Goal: Task Accomplishment & Management: Manage account settings

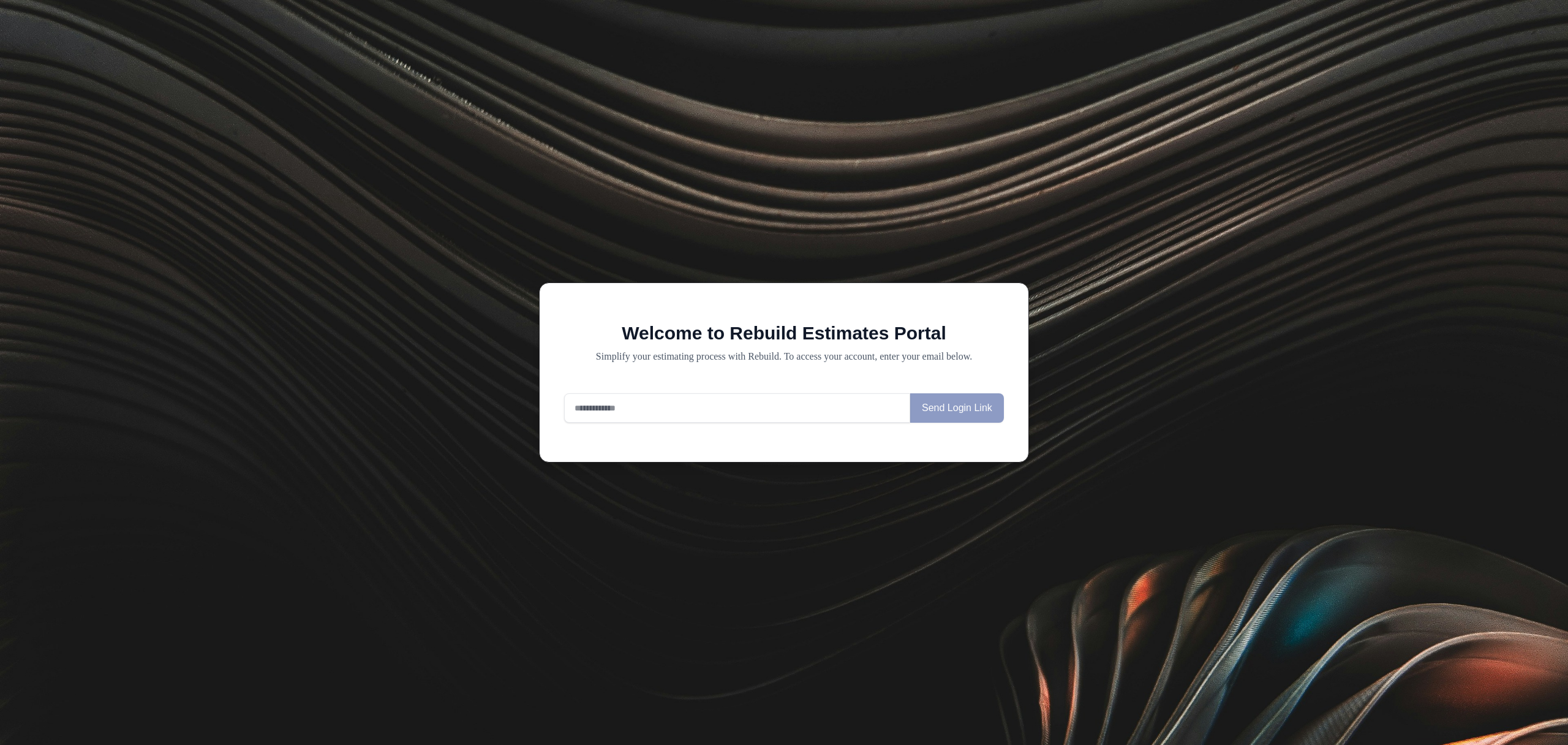
click at [606, 418] on input "email" at bounding box center [737, 408] width 346 height 29
type input "**********"
click at [943, 412] on button "Send Login Link" at bounding box center [957, 408] width 94 height 29
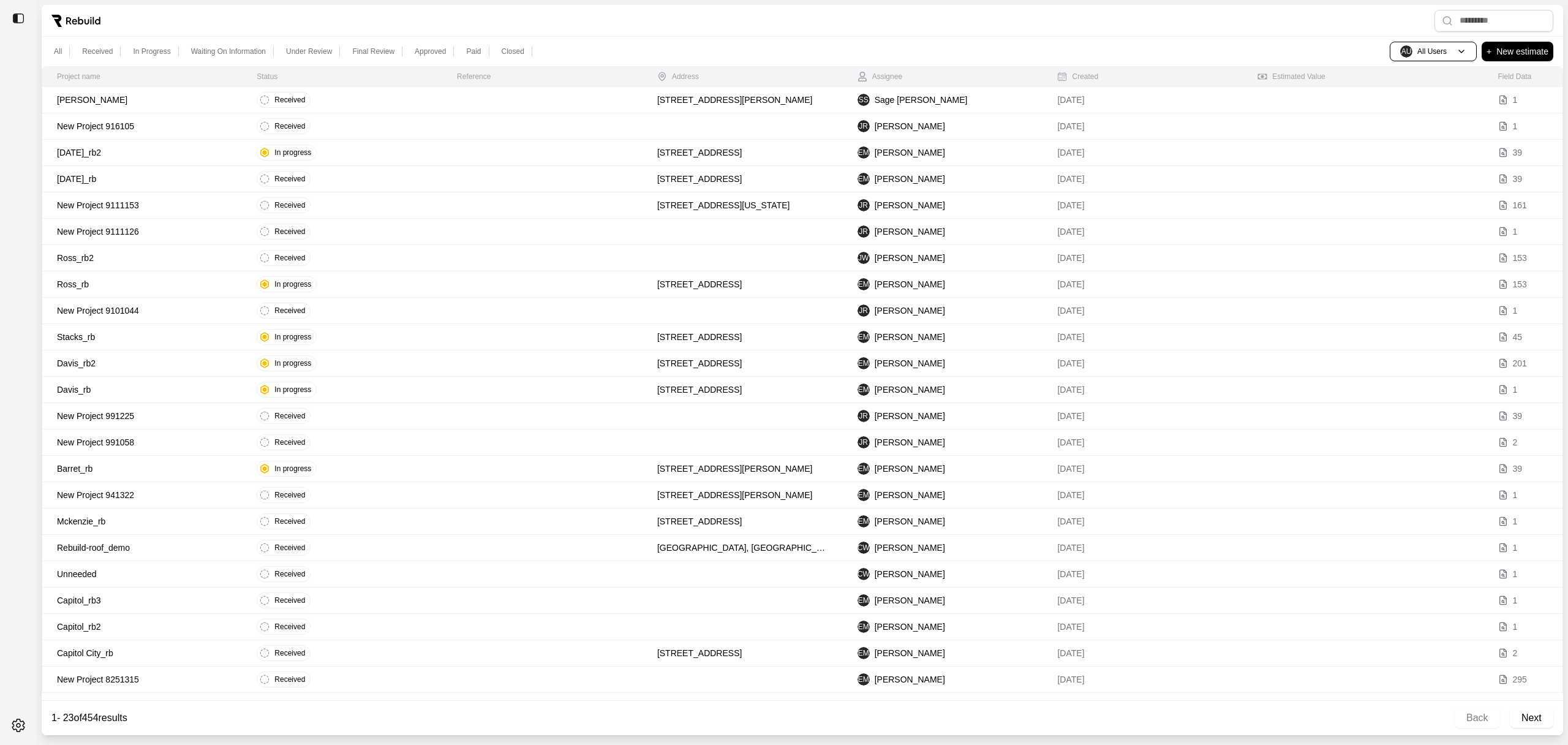
click at [374, 100] on td "Received" at bounding box center [342, 100] width 200 height 26
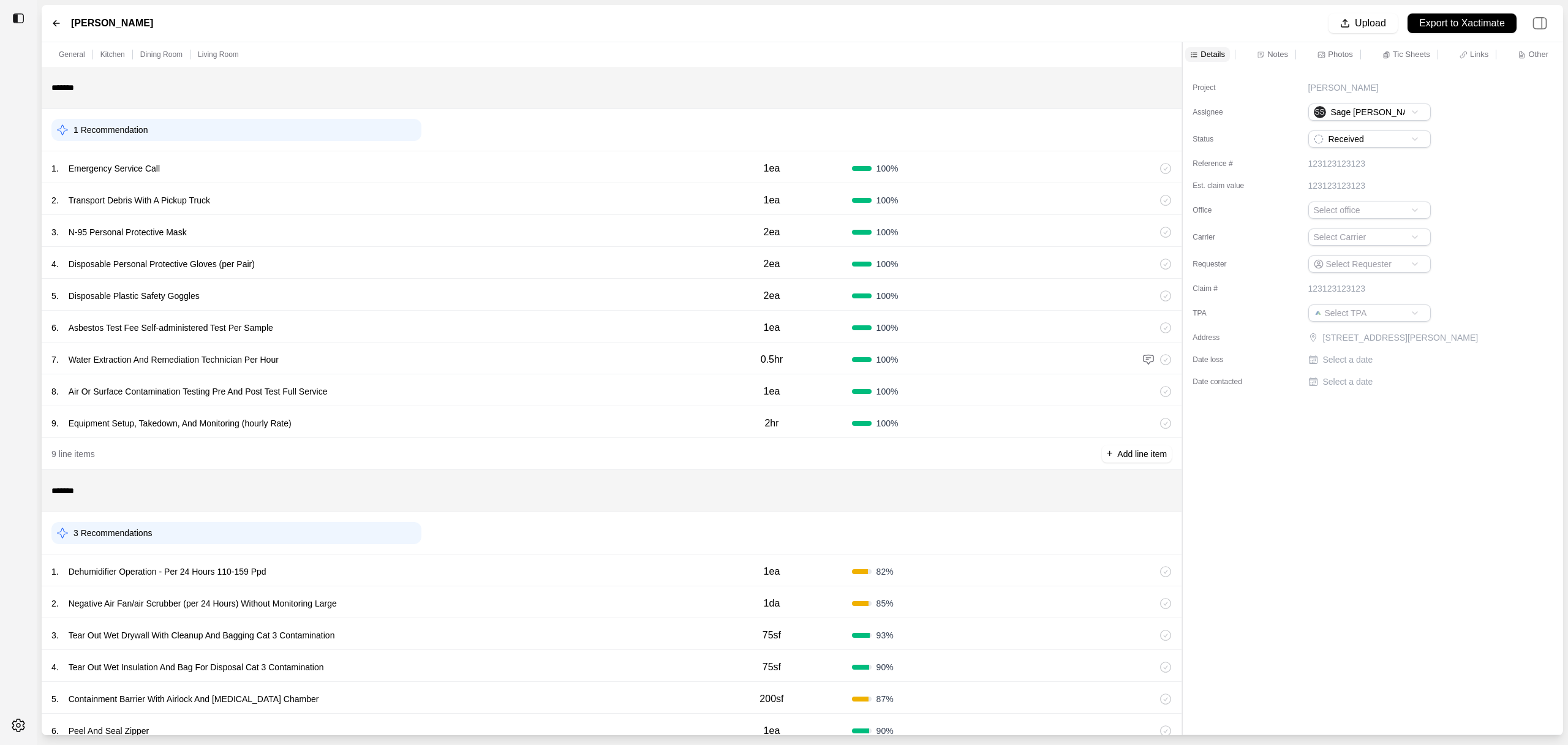
click at [58, 20] on icon at bounding box center [56, 23] width 10 height 10
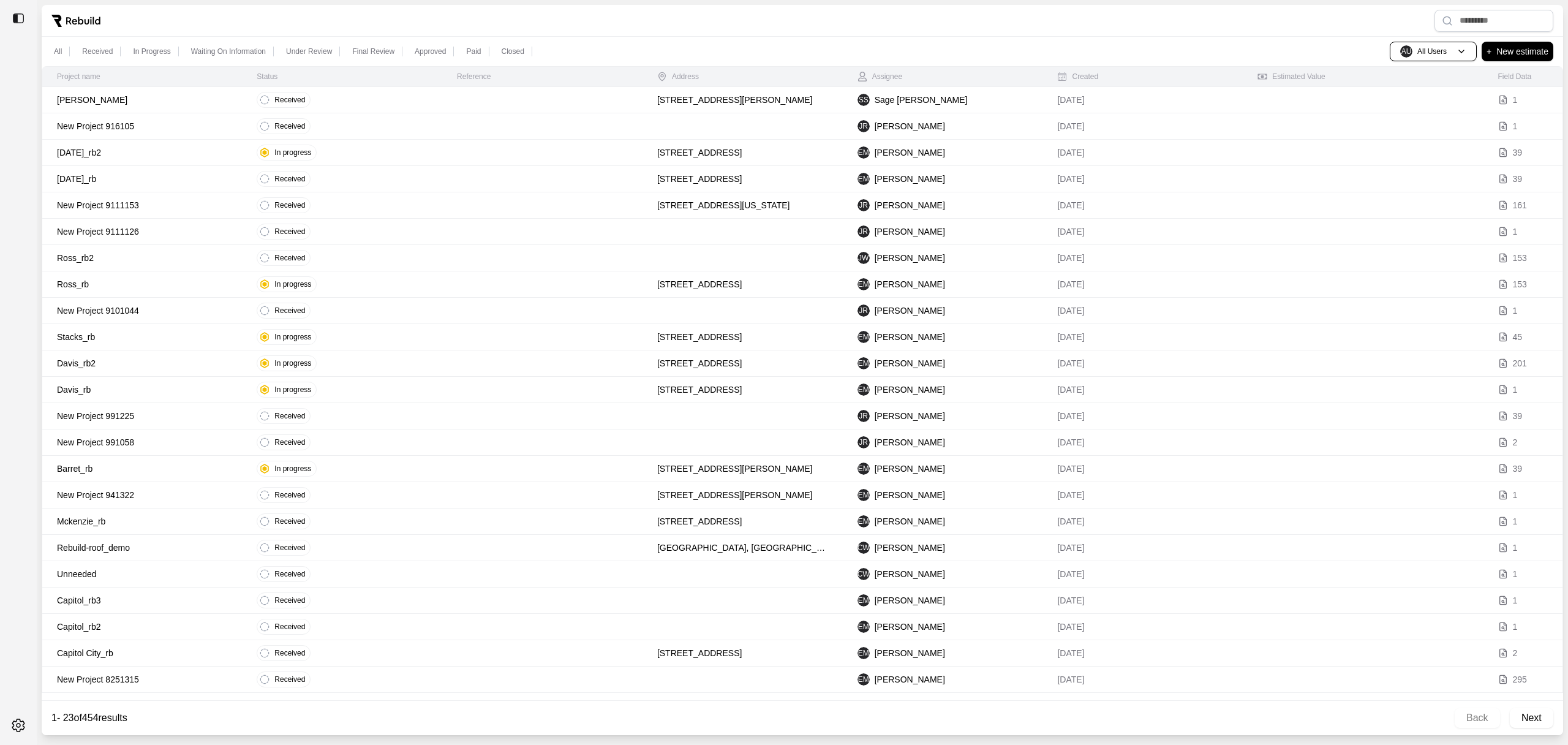
click at [814, 18] on div at bounding box center [802, 21] width 1521 height 32
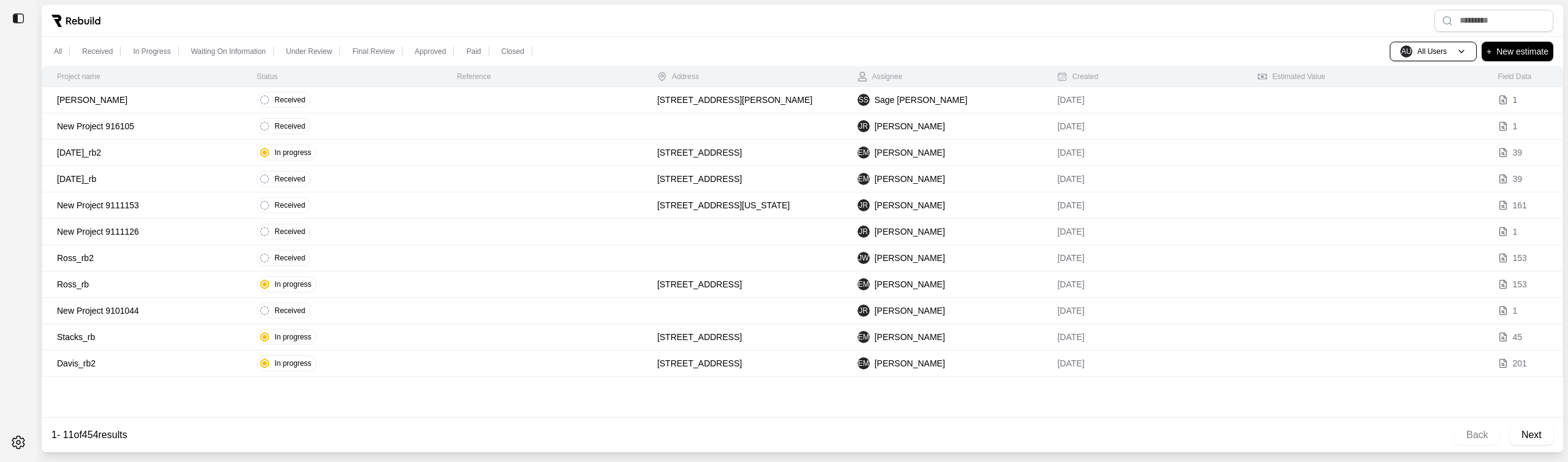
click at [19, 18] on img at bounding box center [18, 18] width 12 height 12
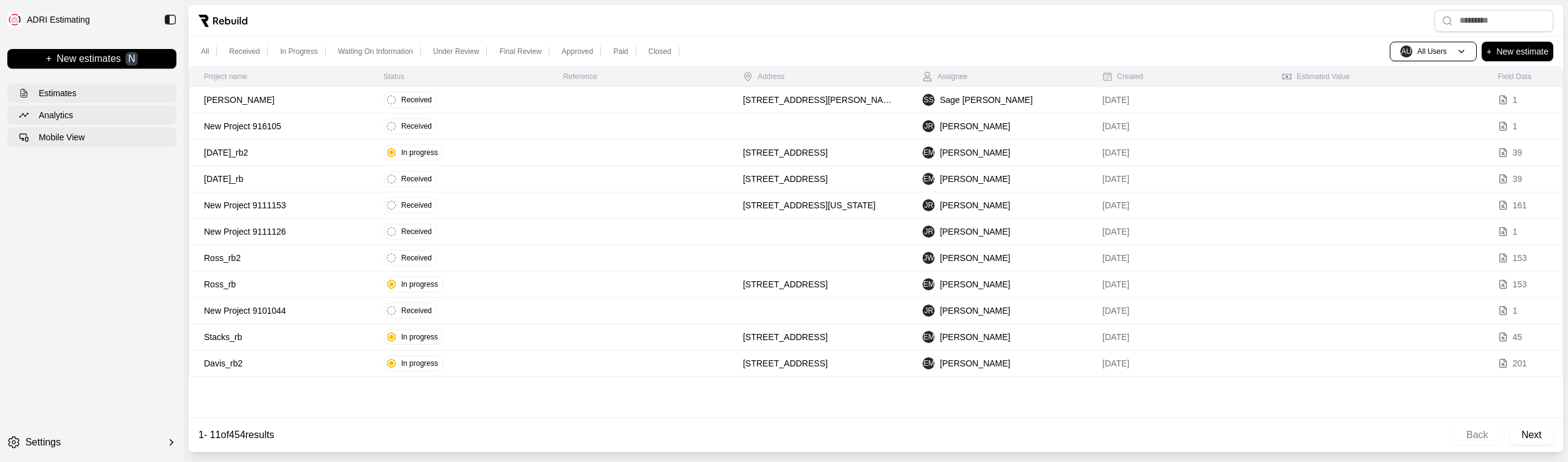
click at [314, 102] on p "Panzarella" at bounding box center [278, 100] width 150 height 12
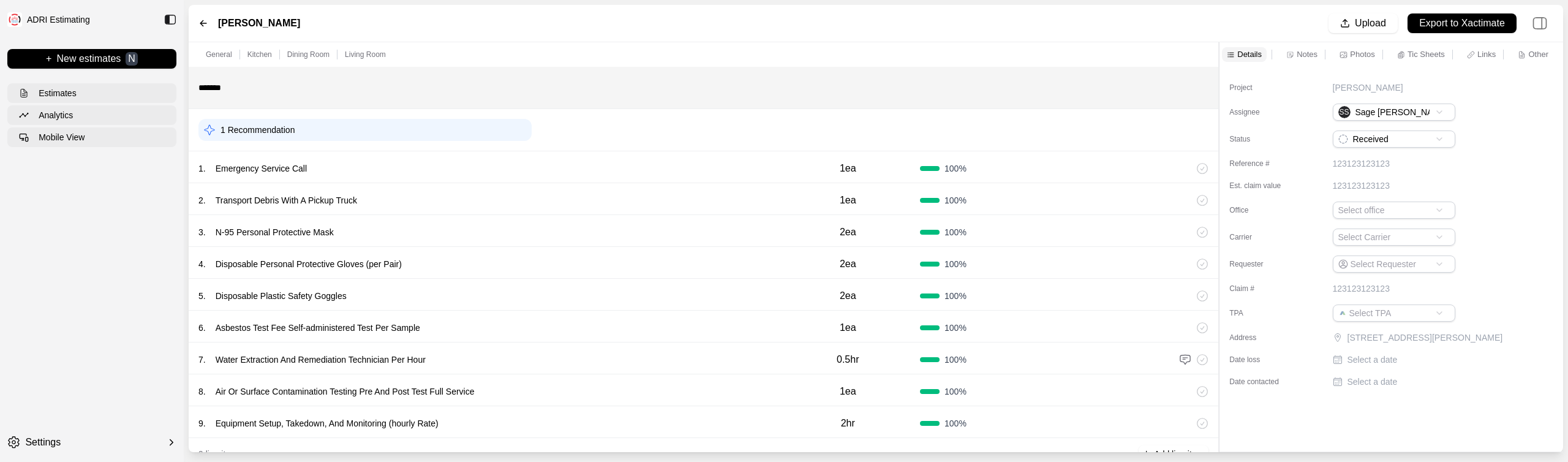
click at [112, 438] on html "ADRI Estimating + New estimates N Estimates Analytics Mobile View Settings Panz…" at bounding box center [784, 231] width 1568 height 462
click at [201, 438] on p "Log out" at bounding box center [218, 443] width 69 height 12
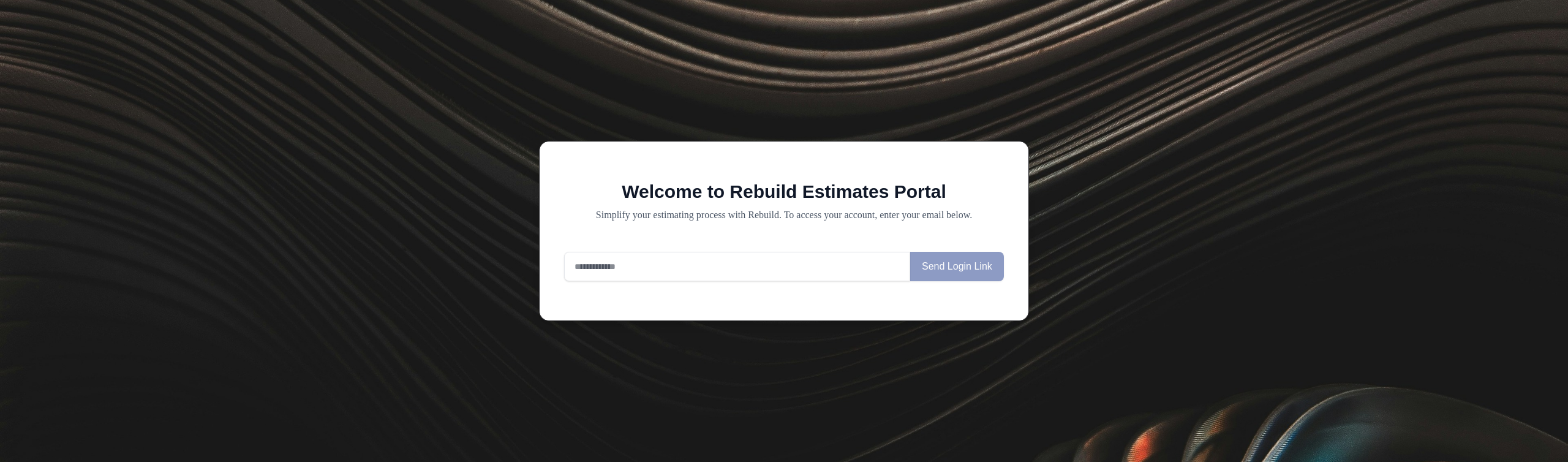
click at [600, 264] on input "email" at bounding box center [737, 266] width 346 height 29
type input "**********"
